Goal: Information Seeking & Learning: Understand process/instructions

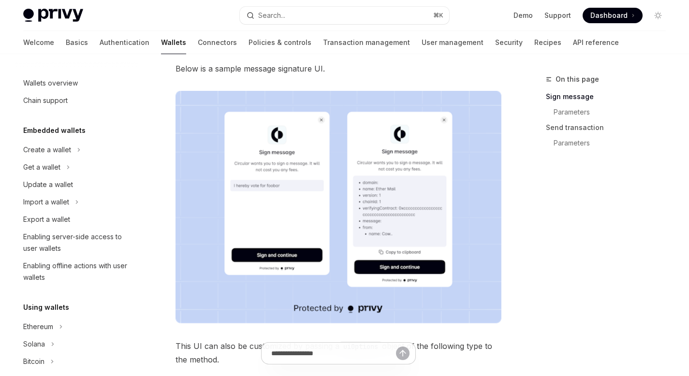
scroll to position [199, 0]
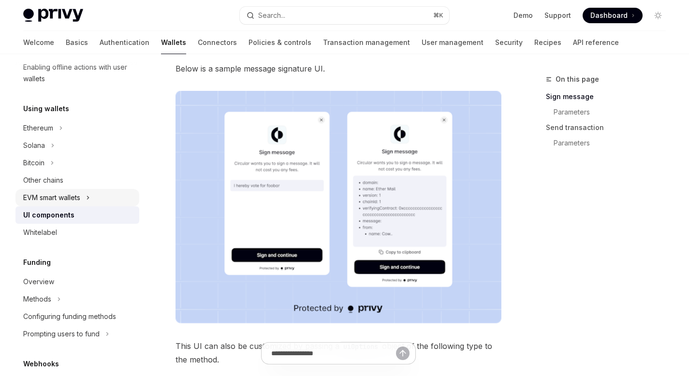
click at [90, 200] on icon at bounding box center [88, 198] width 4 height 12
type textarea "*"
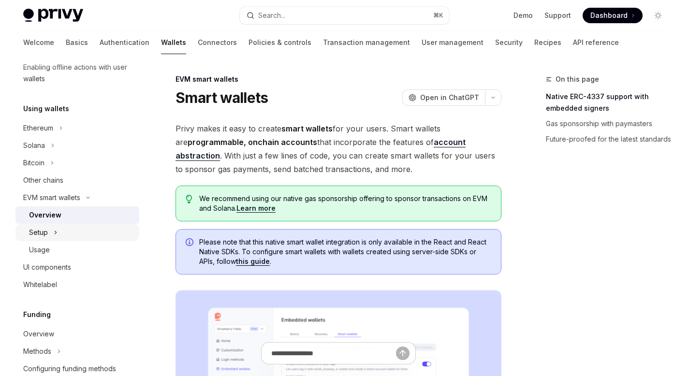
click at [84, 228] on div "Setup" at bounding box center [77, 232] width 124 height 17
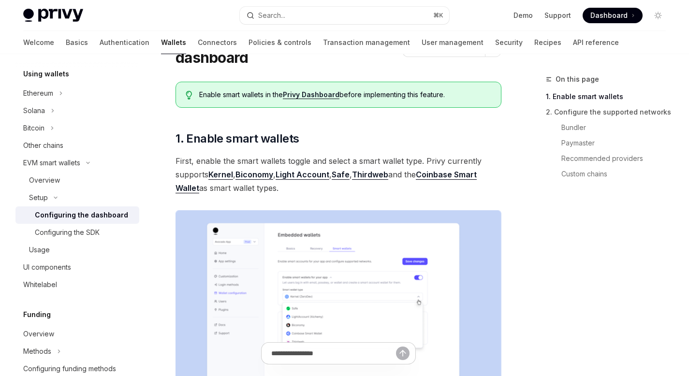
scroll to position [62, 0]
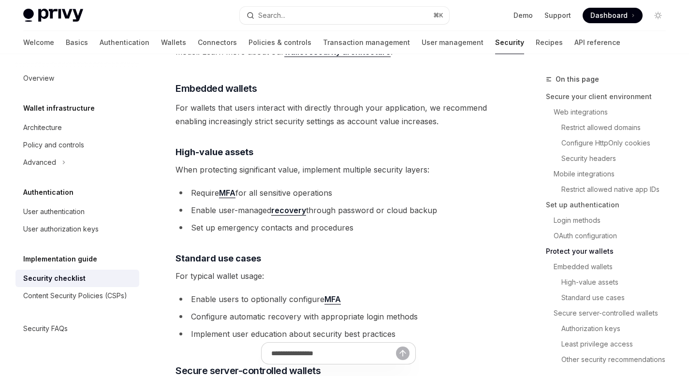
scroll to position [1301, 0]
click at [284, 211] on link "recovery" at bounding box center [288, 210] width 35 height 10
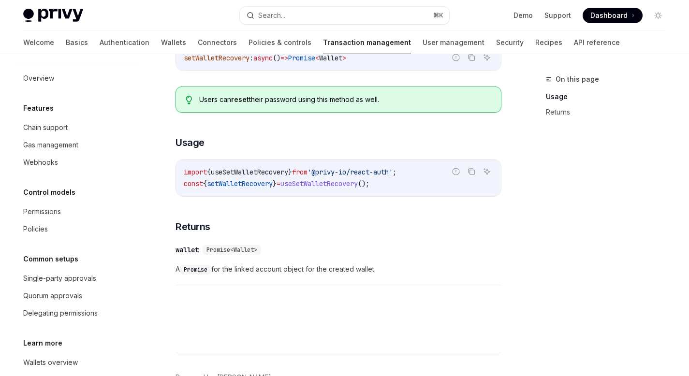
scroll to position [500, 0]
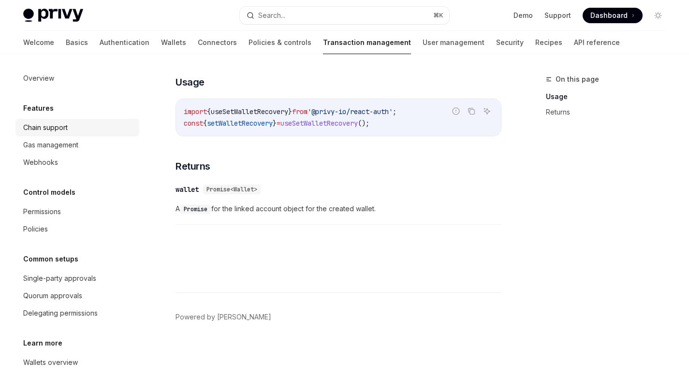
click at [59, 132] on div "Chain support" at bounding box center [45, 128] width 44 height 12
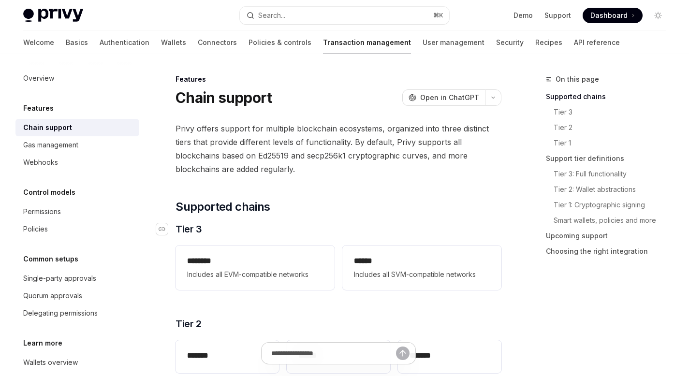
scroll to position [2, 0]
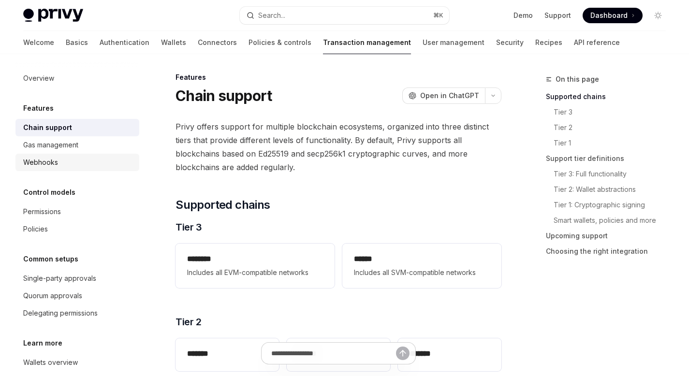
click at [64, 161] on div "Webhooks" at bounding box center [78, 163] width 110 height 12
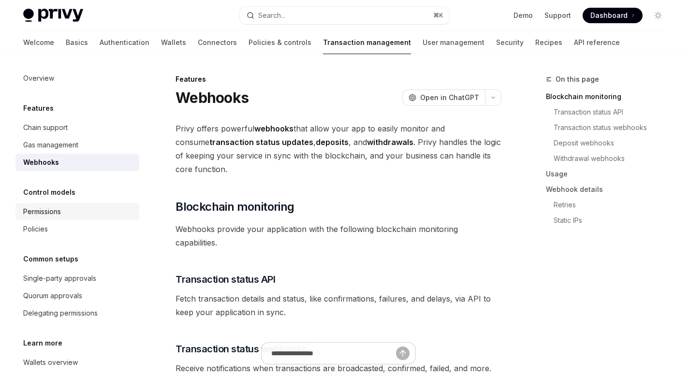
click at [81, 208] on div "Permissions" at bounding box center [78, 212] width 110 height 12
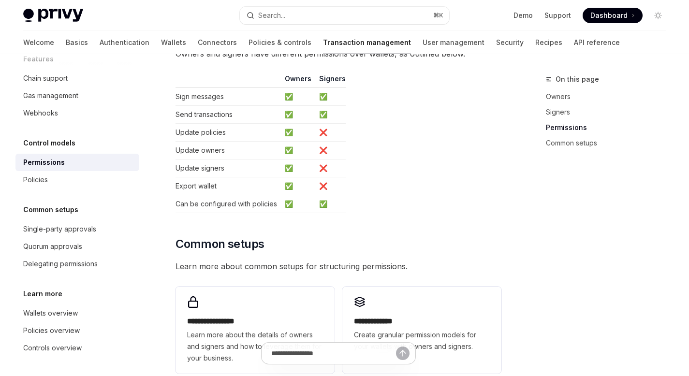
scroll to position [582, 0]
click at [90, 230] on div "Single-party approvals" at bounding box center [59, 229] width 73 height 12
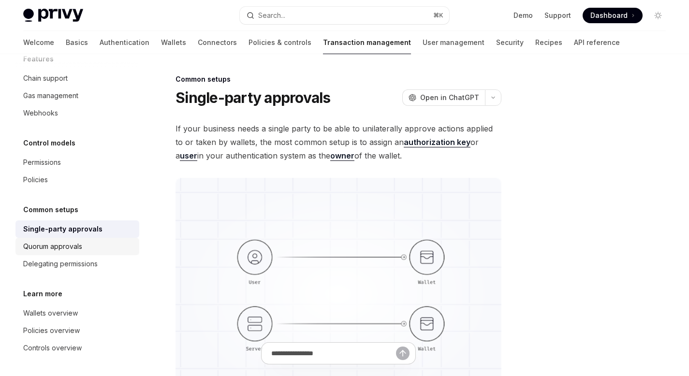
click at [84, 244] on div "Quorum approvals" at bounding box center [78, 247] width 110 height 12
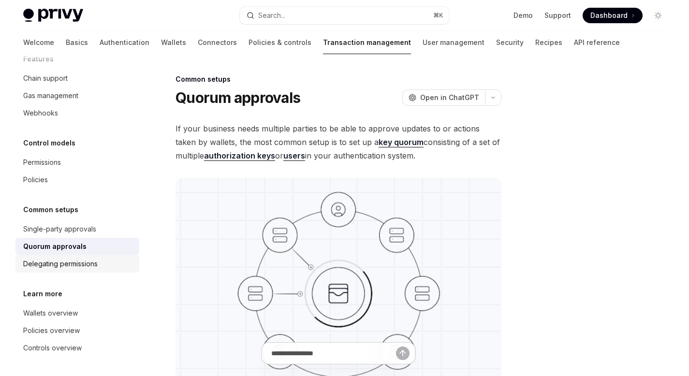
click at [82, 263] on div "Delegating permissions" at bounding box center [60, 264] width 74 height 12
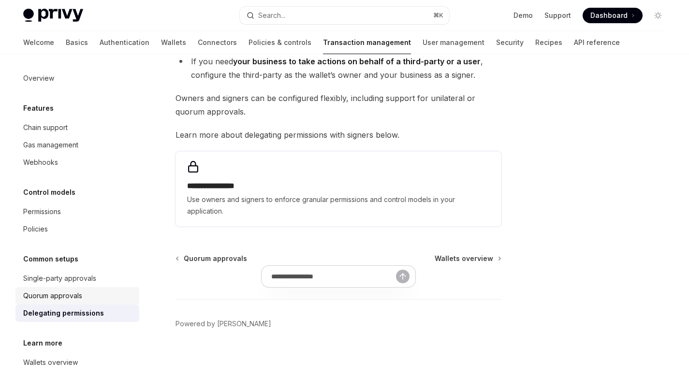
scroll to position [229, 0]
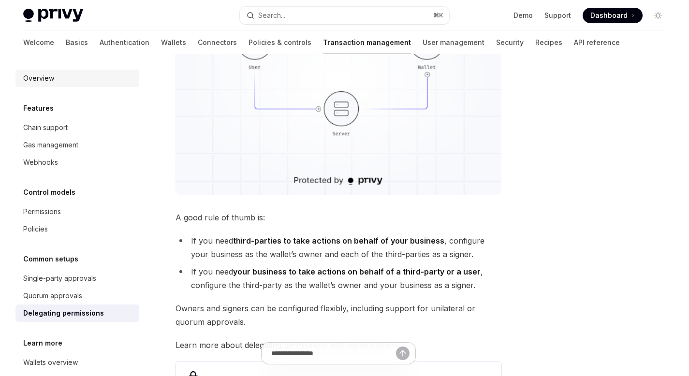
click at [47, 77] on div "Overview" at bounding box center [38, 79] width 31 height 12
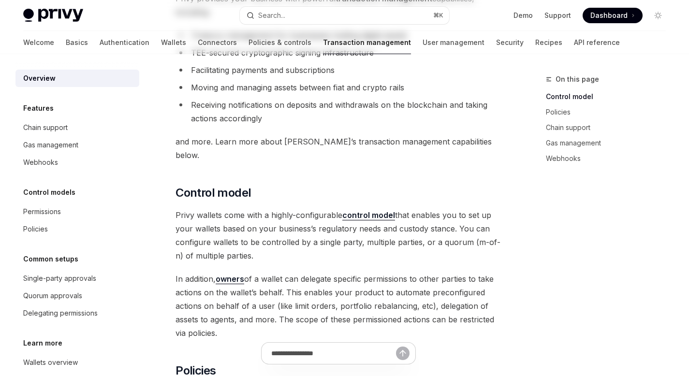
scroll to position [183, 0]
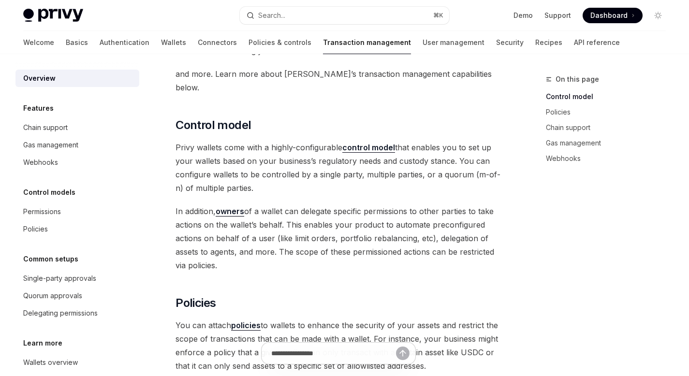
click at [375, 143] on strong "control model" at bounding box center [368, 148] width 53 height 10
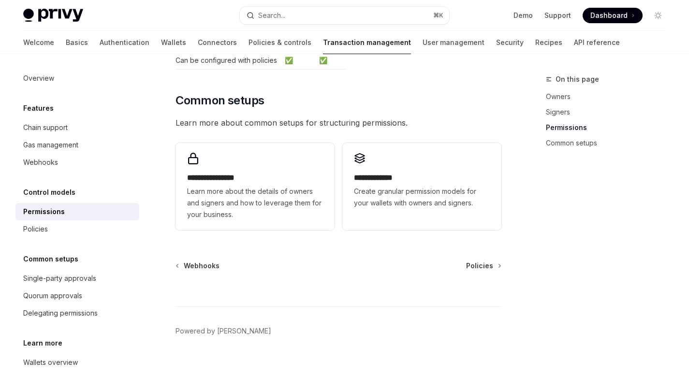
scroll to position [725, 0]
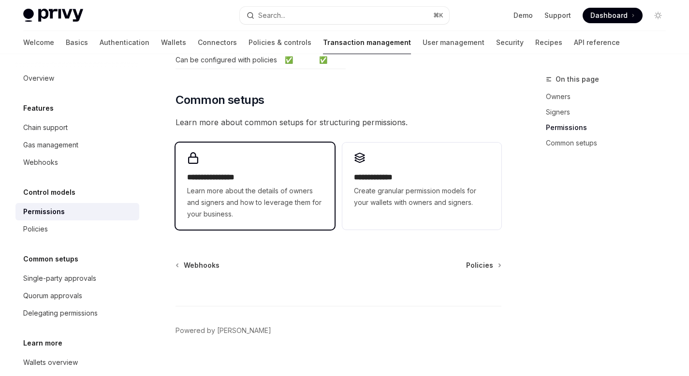
click at [272, 194] on span "Learn more about the details of owners and signers and how to leverage them for…" at bounding box center [255, 202] width 136 height 35
type textarea "*"
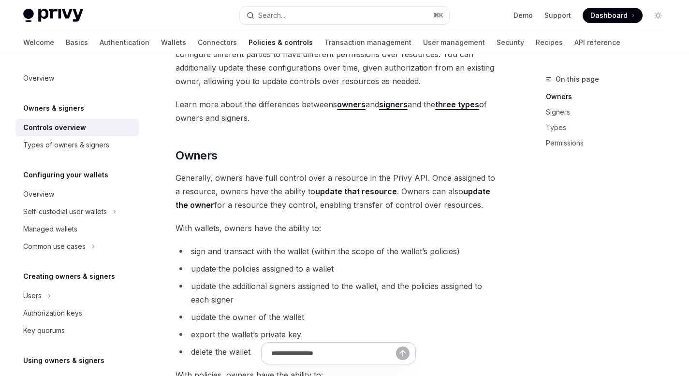
scroll to position [230, 0]
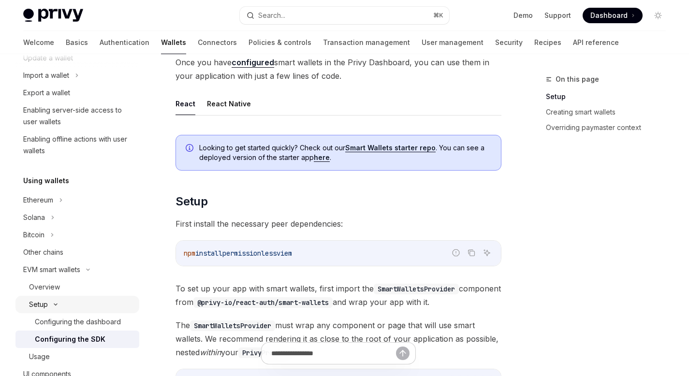
scroll to position [198, 0]
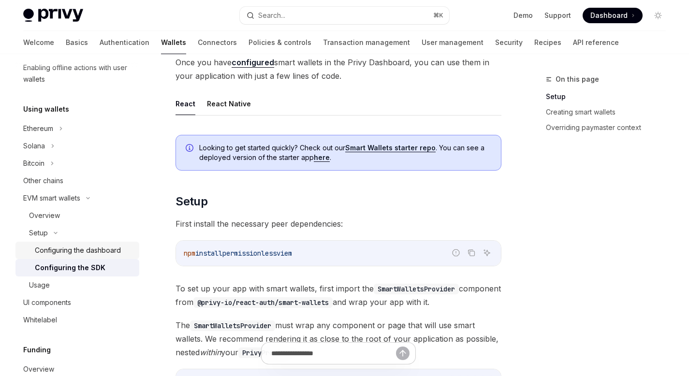
click at [73, 249] on div "Configuring the dashboard" at bounding box center [78, 251] width 86 height 12
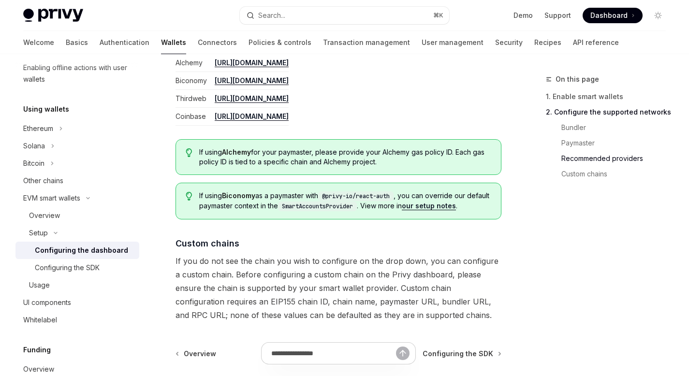
scroll to position [1252, 0]
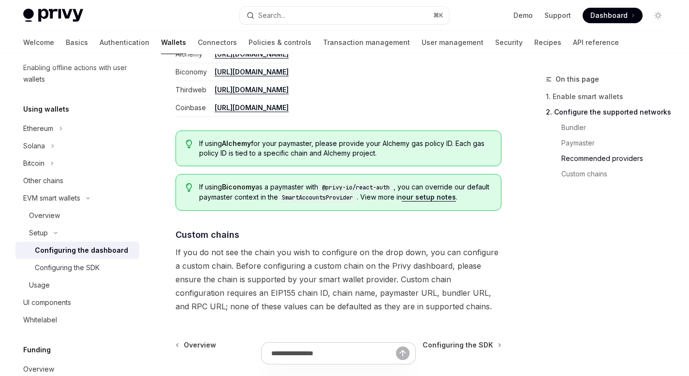
click at [454, 197] on link "our setup notes" at bounding box center [429, 197] width 54 height 9
type textarea "*"
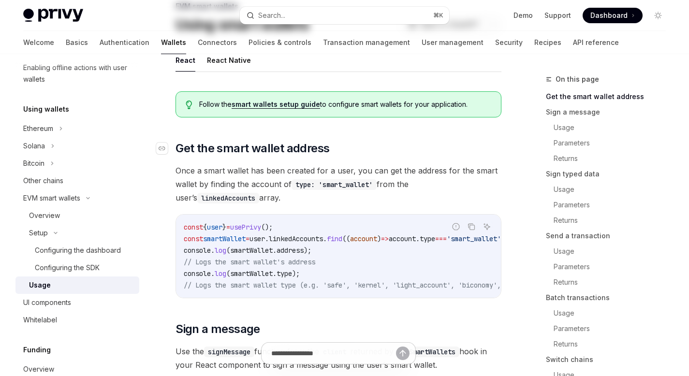
scroll to position [91, 0]
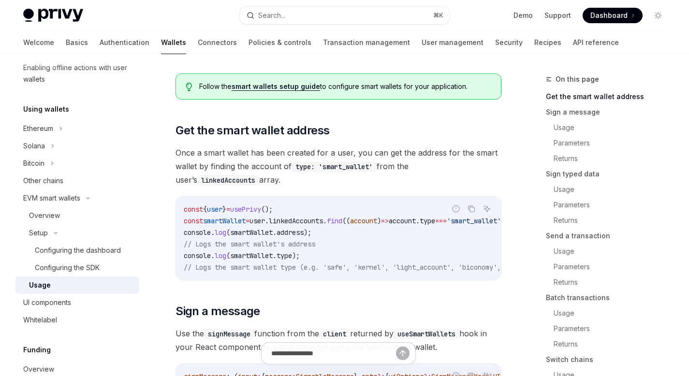
click at [299, 88] on link "smart wallets setup guide" at bounding box center [276, 86] width 88 height 9
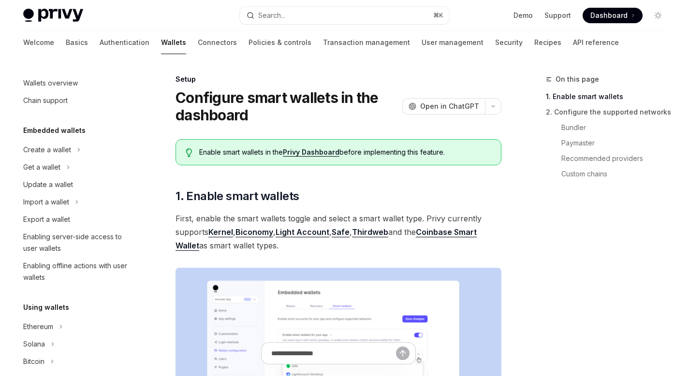
scroll to position [233, 0]
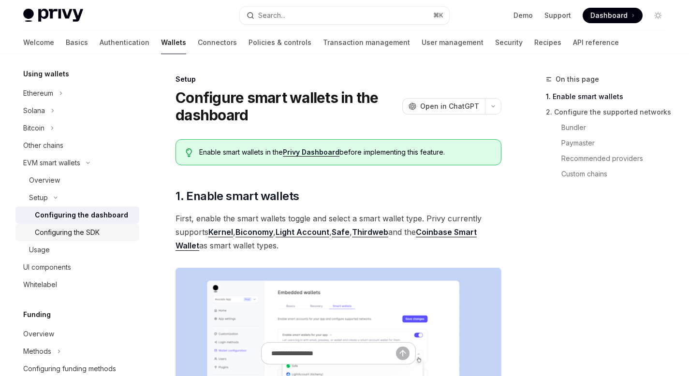
click at [99, 234] on div "Configuring the SDK" at bounding box center [67, 233] width 65 height 12
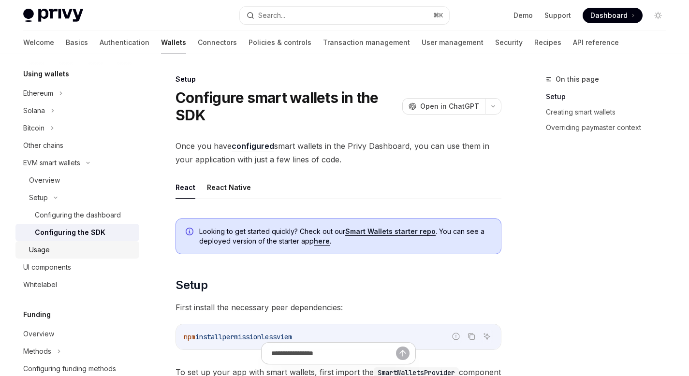
click at [66, 253] on div "Usage" at bounding box center [81, 250] width 104 height 12
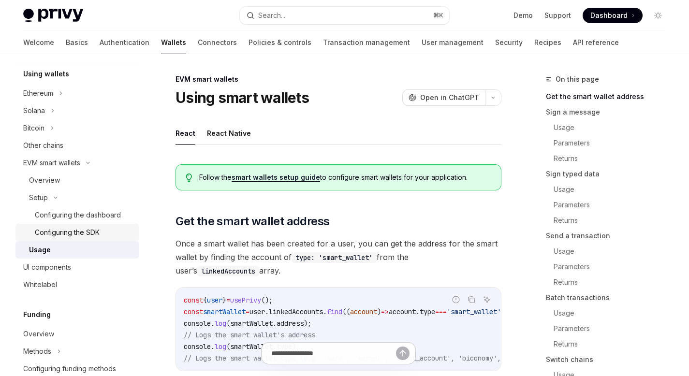
click at [80, 229] on div "Configuring the SDK" at bounding box center [67, 233] width 65 height 12
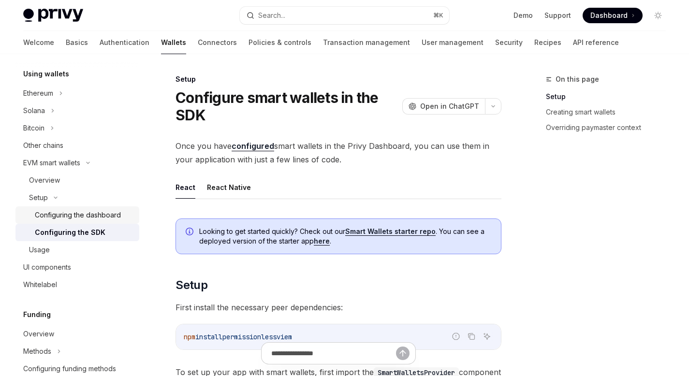
click at [99, 216] on div "Configuring the dashboard" at bounding box center [78, 215] width 86 height 12
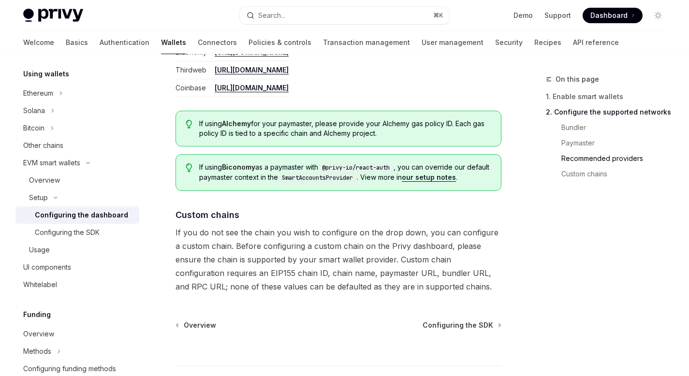
scroll to position [1270, 0]
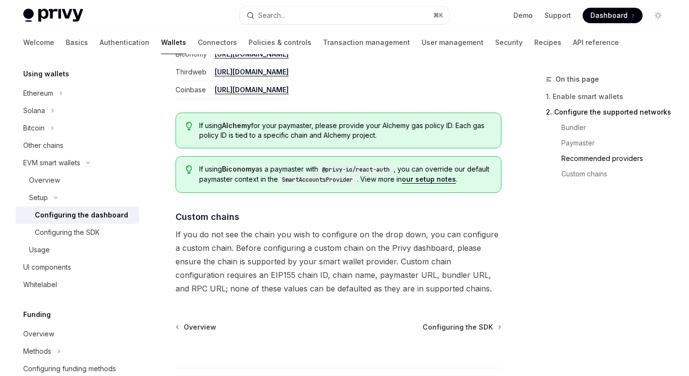
click at [345, 183] on code "SmartAccountsProvider" at bounding box center [317, 180] width 79 height 10
click at [447, 180] on link "our setup notes" at bounding box center [429, 179] width 54 height 9
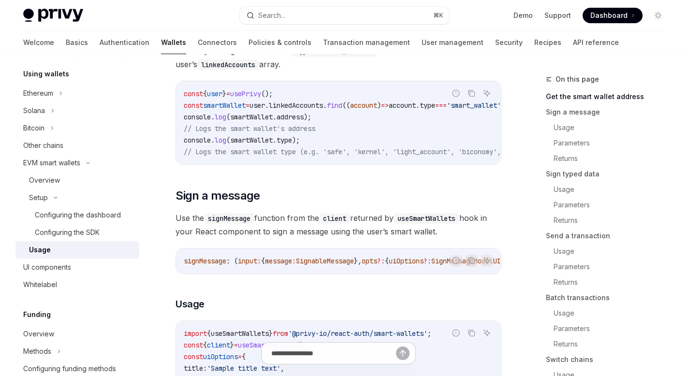
scroll to position [281, 0]
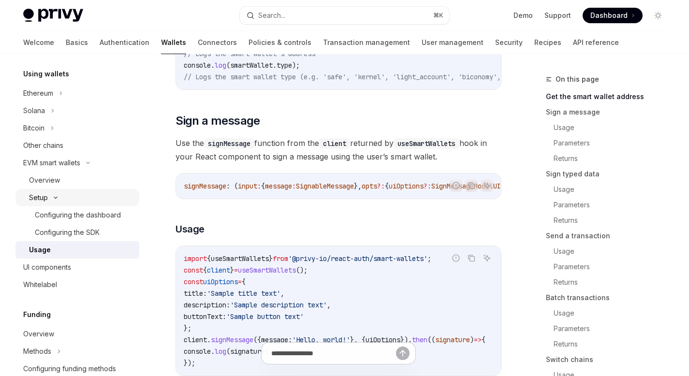
click at [54, 201] on div "Setup" at bounding box center [77, 197] width 124 height 17
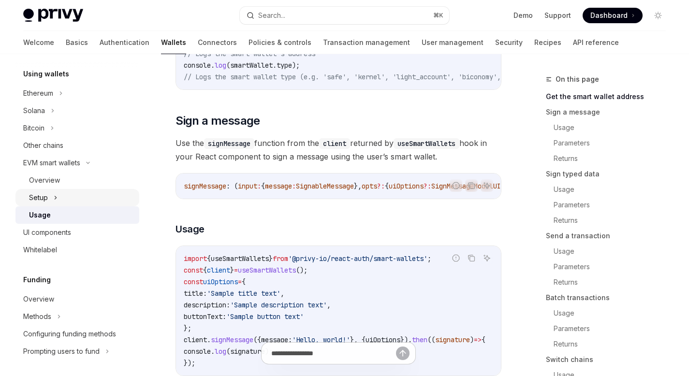
click at [42, 197] on div "Setup" at bounding box center [38, 198] width 19 height 12
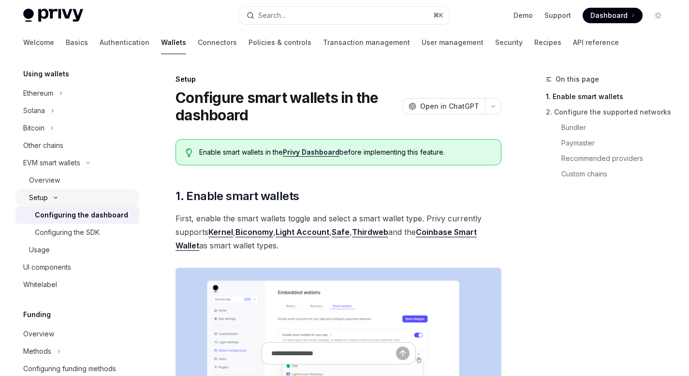
click at [43, 197] on div "Setup" at bounding box center [38, 198] width 19 height 12
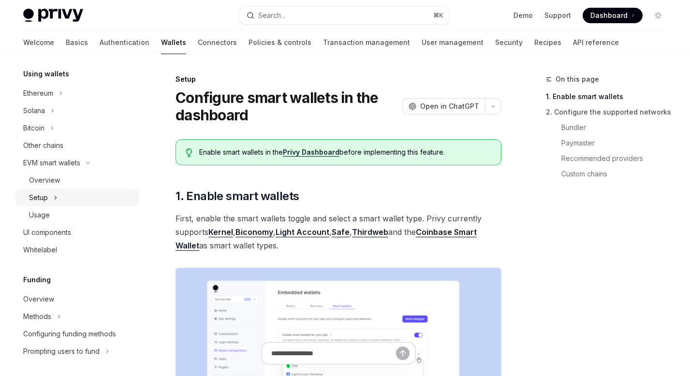
click at [43, 197] on div "Setup" at bounding box center [38, 198] width 19 height 12
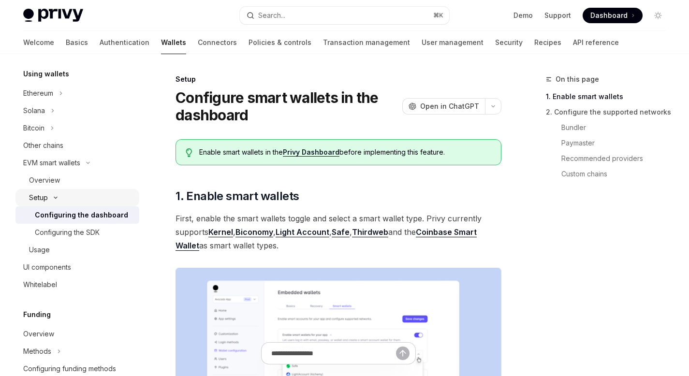
click at [43, 197] on div "Setup" at bounding box center [38, 198] width 19 height 12
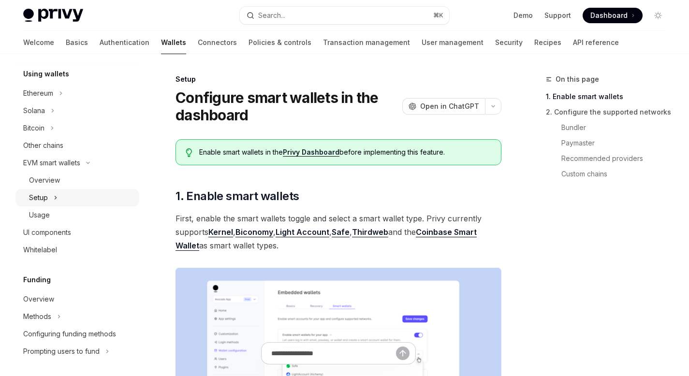
click at [47, 197] on div "Setup" at bounding box center [38, 198] width 19 height 12
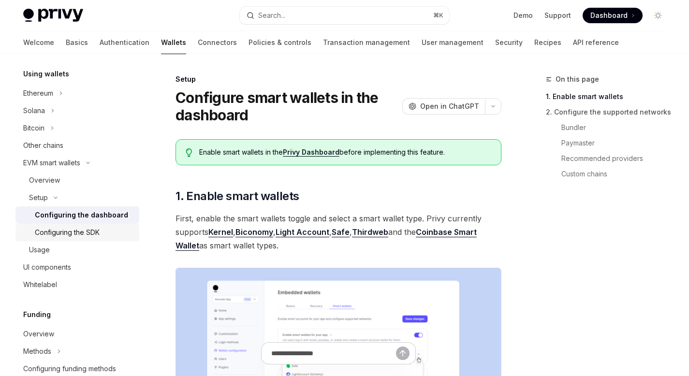
click at [87, 230] on div "Configuring the SDK" at bounding box center [67, 233] width 65 height 12
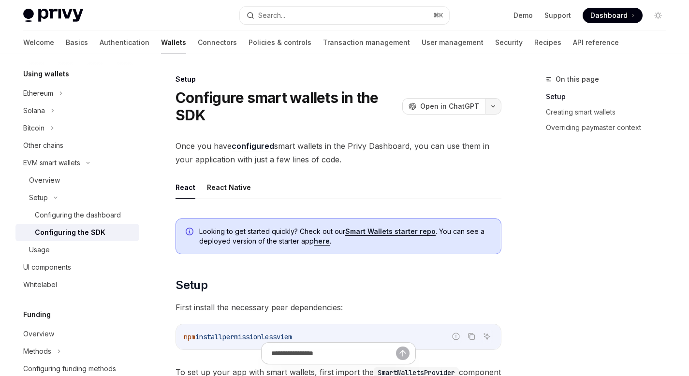
click at [493, 110] on button "button" at bounding box center [493, 106] width 16 height 16
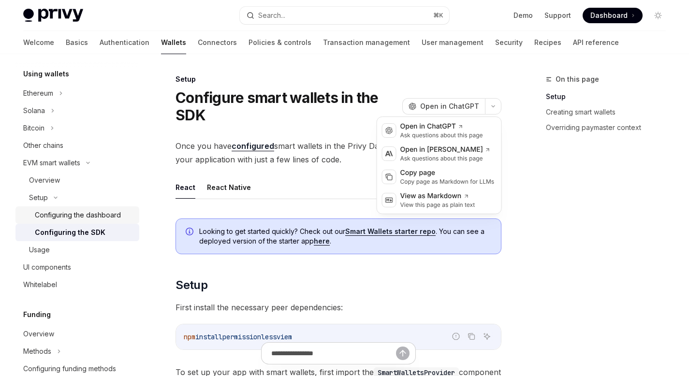
click at [106, 214] on div "Configuring the dashboard" at bounding box center [78, 215] width 86 height 12
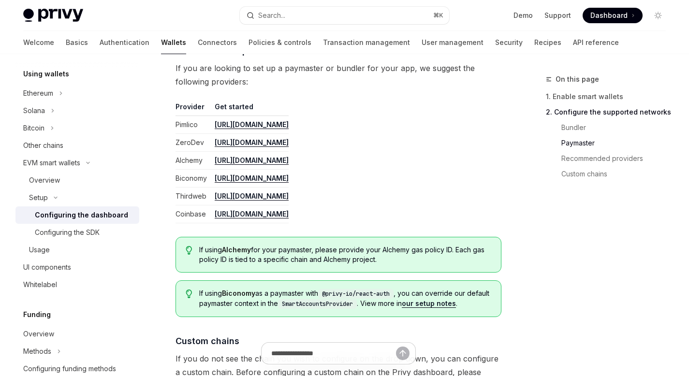
scroll to position [1193, 0]
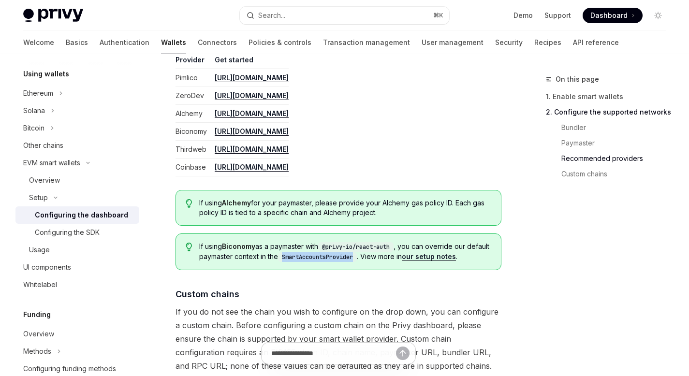
drag, startPoint x: 382, startPoint y: 258, endPoint x: 308, endPoint y: 260, distance: 73.5
click at [308, 260] on code "SmartAccountsProvider" at bounding box center [317, 257] width 79 height 10
copy code "SmartAccountsProvider"
click at [455, 258] on link "our setup notes" at bounding box center [429, 256] width 54 height 9
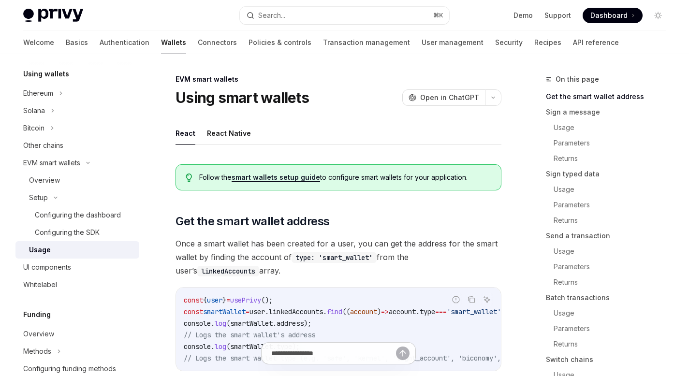
click at [68, 198] on div "Setup" at bounding box center [77, 197] width 124 height 17
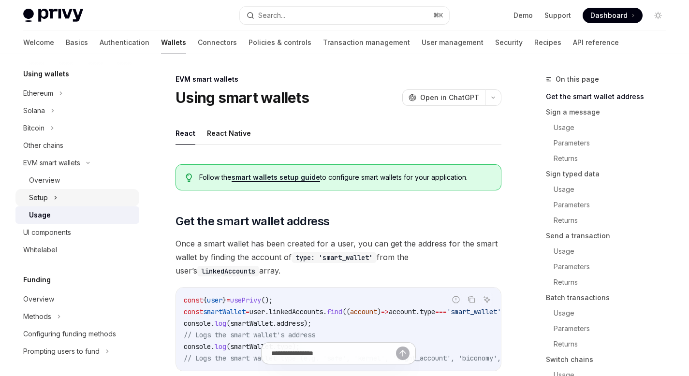
click at [68, 198] on div "Setup" at bounding box center [77, 197] width 124 height 17
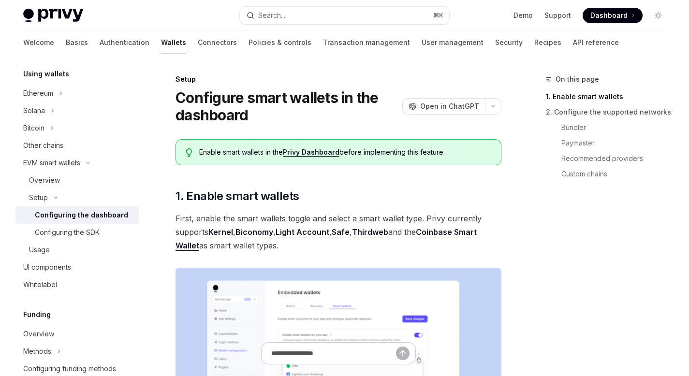
click at [91, 212] on div "Configuring the dashboard" at bounding box center [81, 215] width 93 height 12
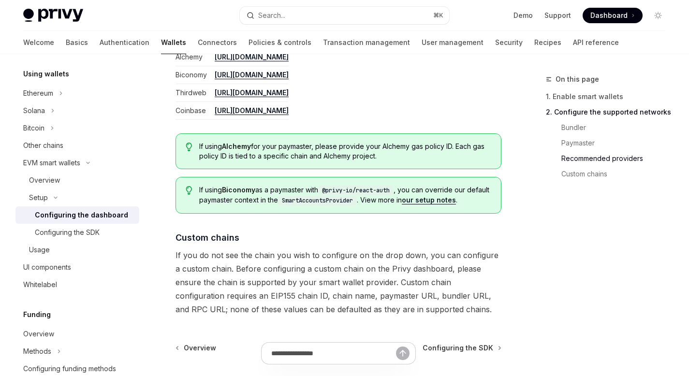
scroll to position [1199, 0]
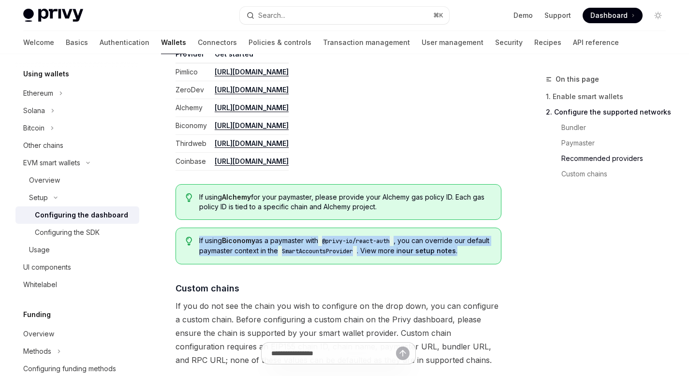
drag, startPoint x: 199, startPoint y: 241, endPoint x: 490, endPoint y: 255, distance: 291.3
click at [489, 253] on span "If using Biconomy as a paymaster with @privy-io/react-auth , you can override o…" at bounding box center [345, 246] width 292 height 20
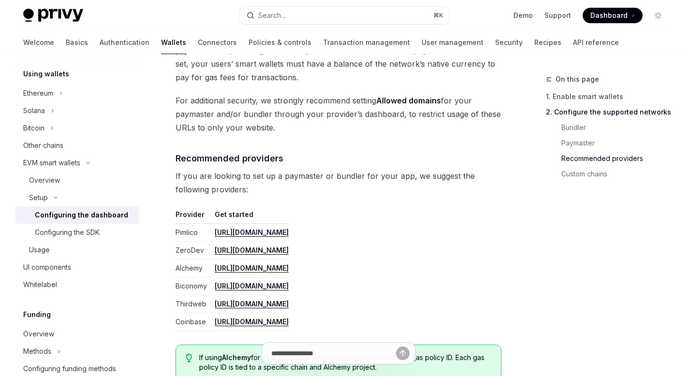
scroll to position [1206, 0]
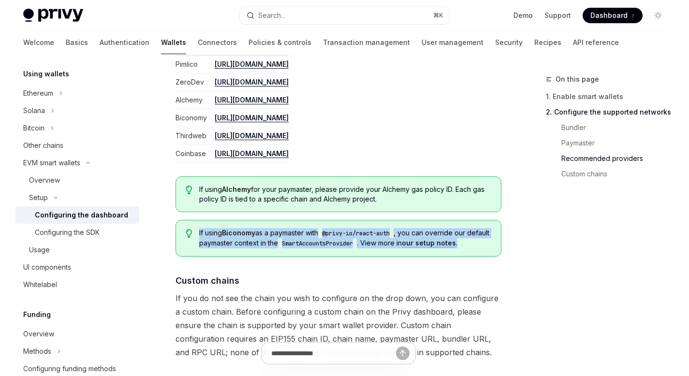
copy span "If using Biconomy as a paymaster with @privy-io/react-auth , you can override o…"
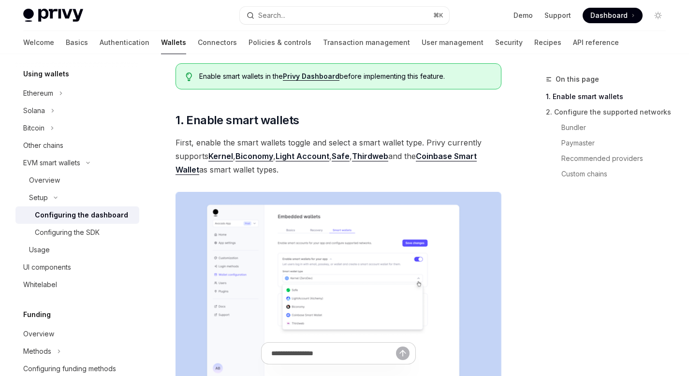
scroll to position [0, 0]
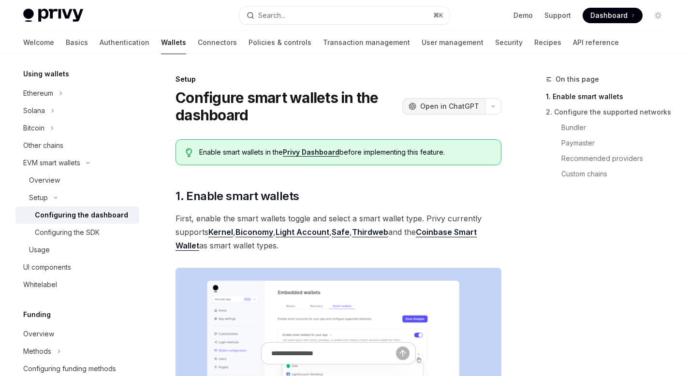
click at [466, 106] on span "Open in ChatGPT" at bounding box center [449, 107] width 59 height 10
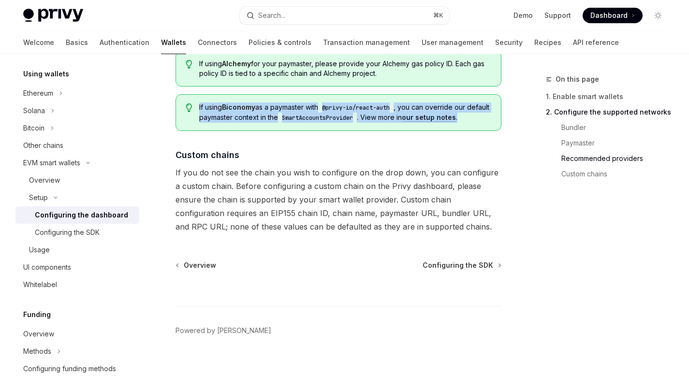
scroll to position [1332, 0]
click at [306, 130] on div "If using Biconomy as a paymaster with @privy-io/react-auth , you can override o…" at bounding box center [338, 112] width 326 height 37
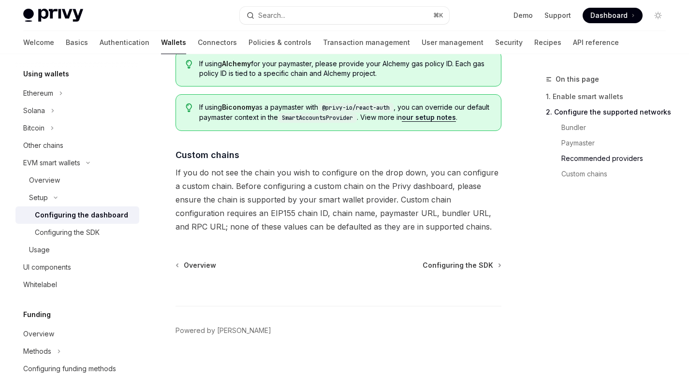
click at [456, 119] on link "our setup notes" at bounding box center [429, 117] width 54 height 9
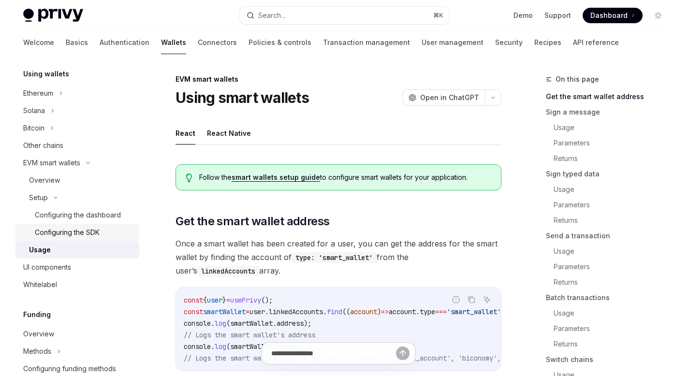
click at [64, 232] on div "Configuring the SDK" at bounding box center [67, 233] width 65 height 12
type textarea "*"
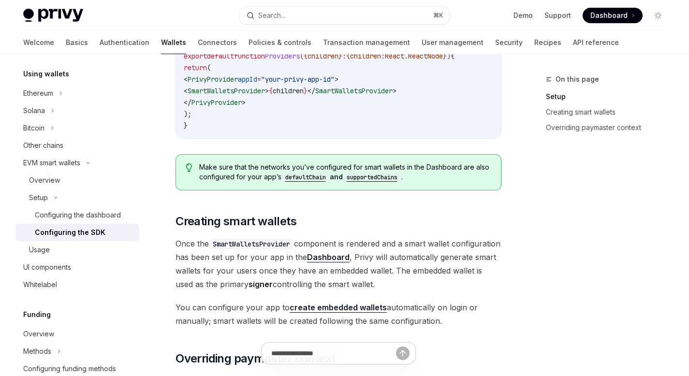
scroll to position [524, 0]
